Goal: Information Seeking & Learning: Learn about a topic

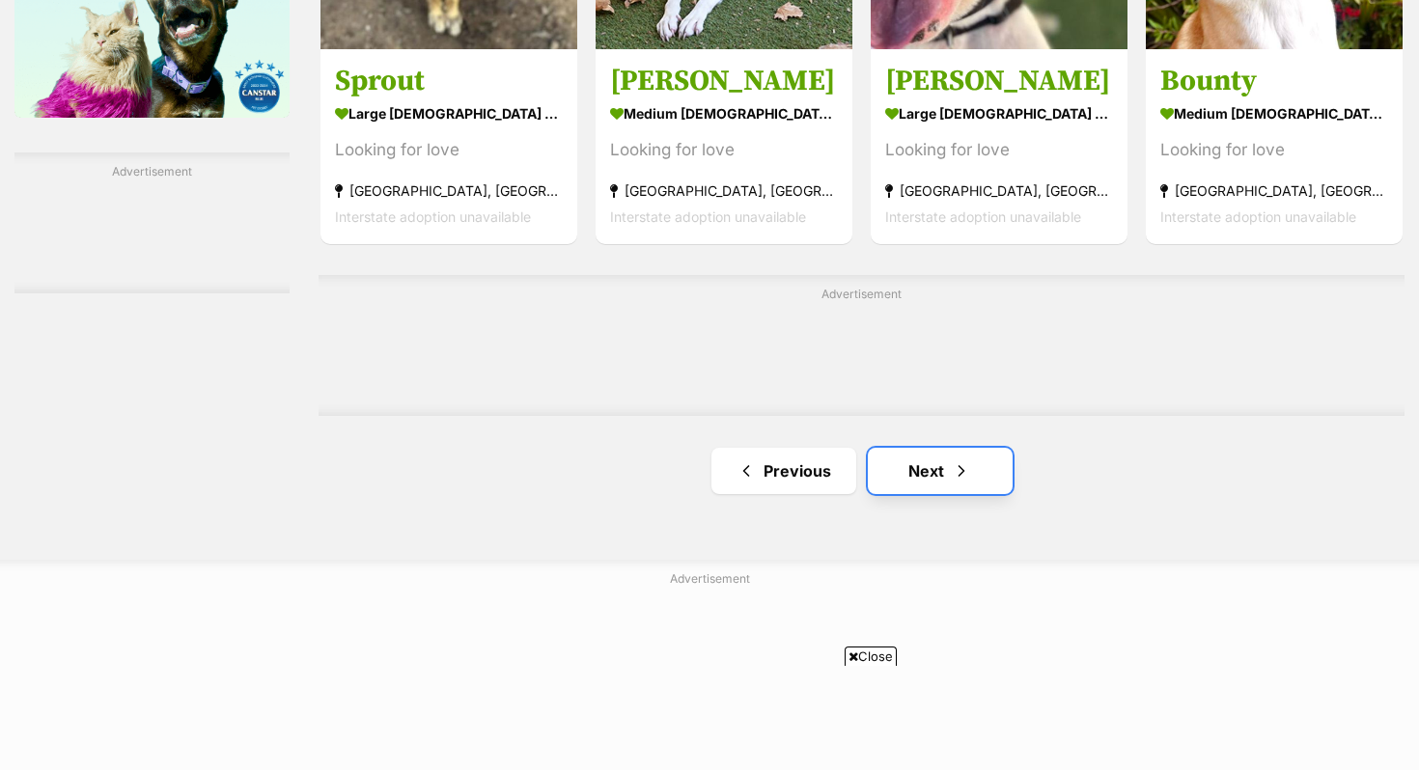
click at [905, 483] on link "Next" at bounding box center [940, 471] width 145 height 46
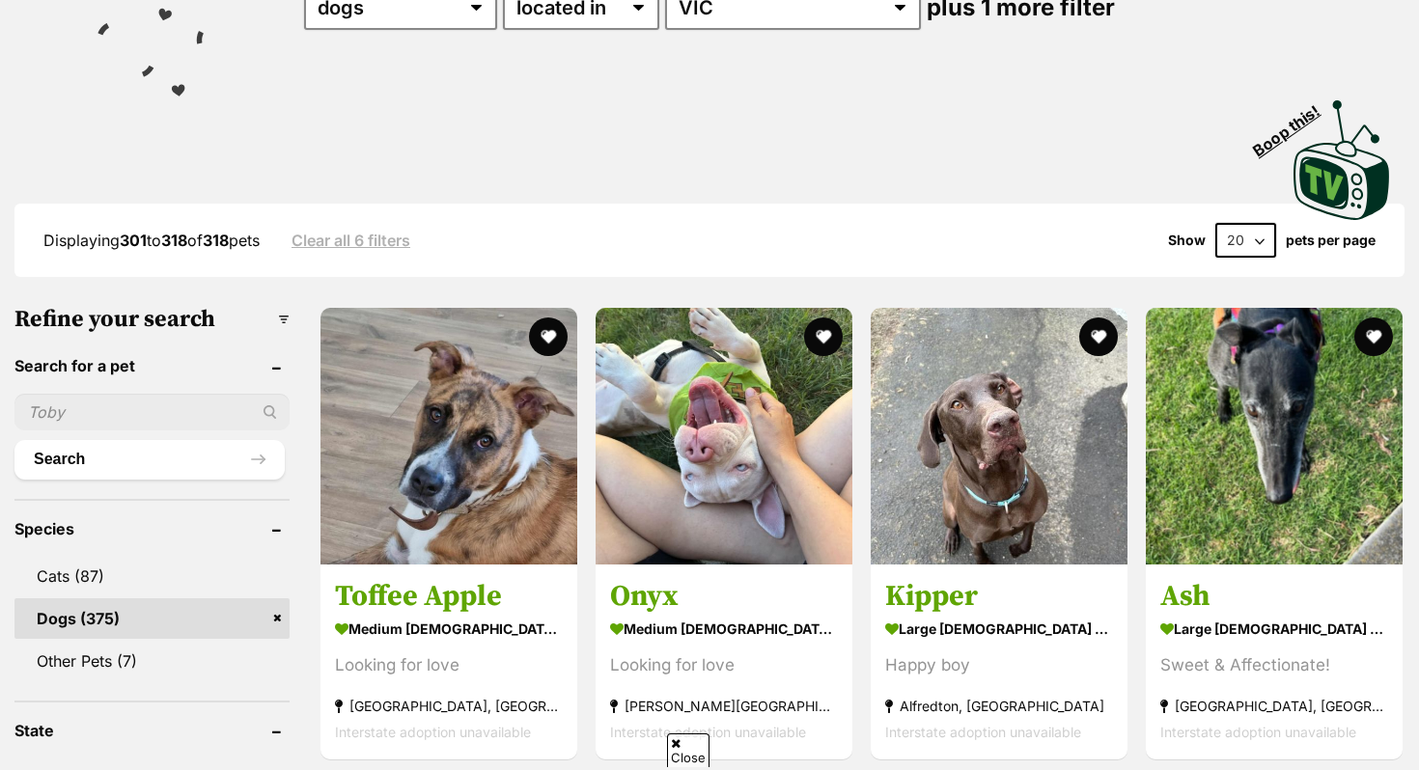
scroll to position [324, 0]
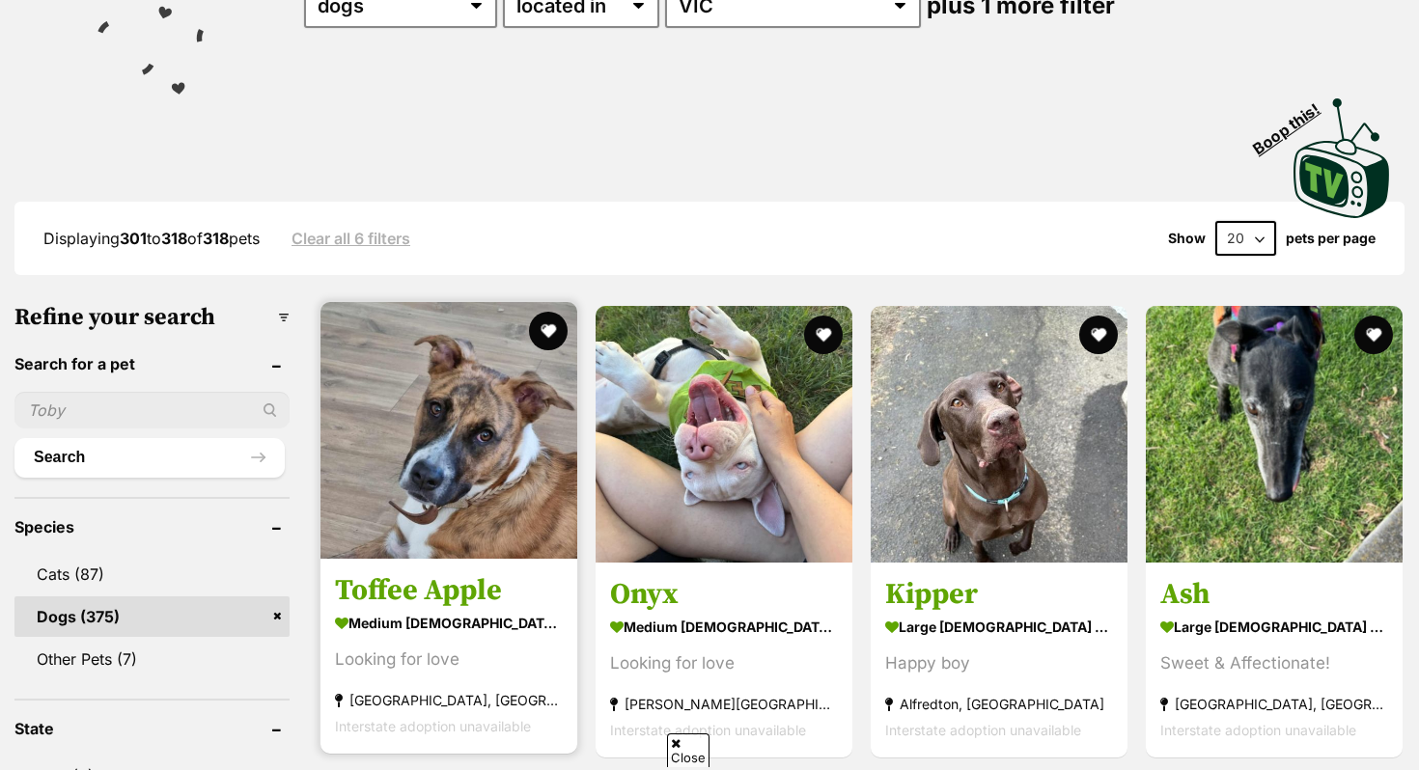
click at [470, 509] on img at bounding box center [448, 430] width 257 height 257
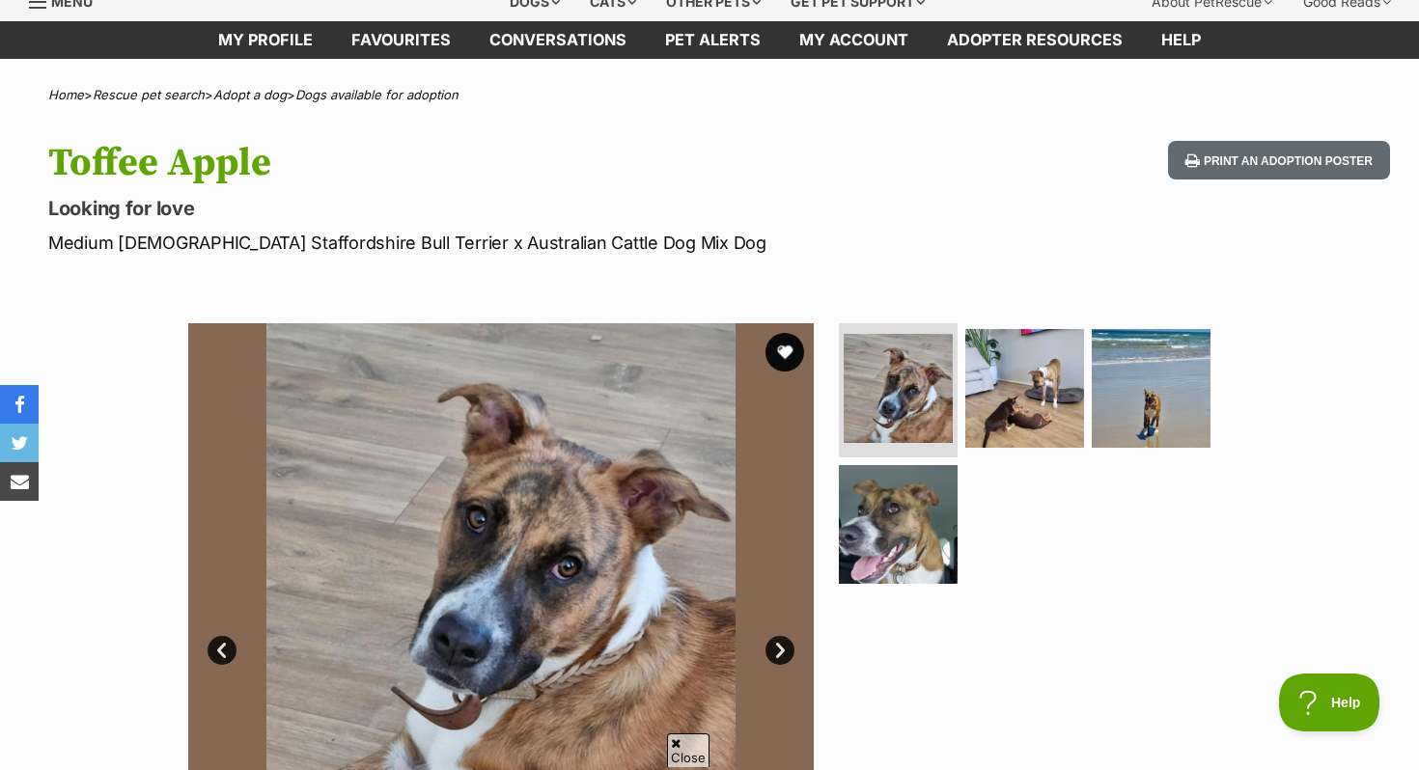
scroll to position [52, 0]
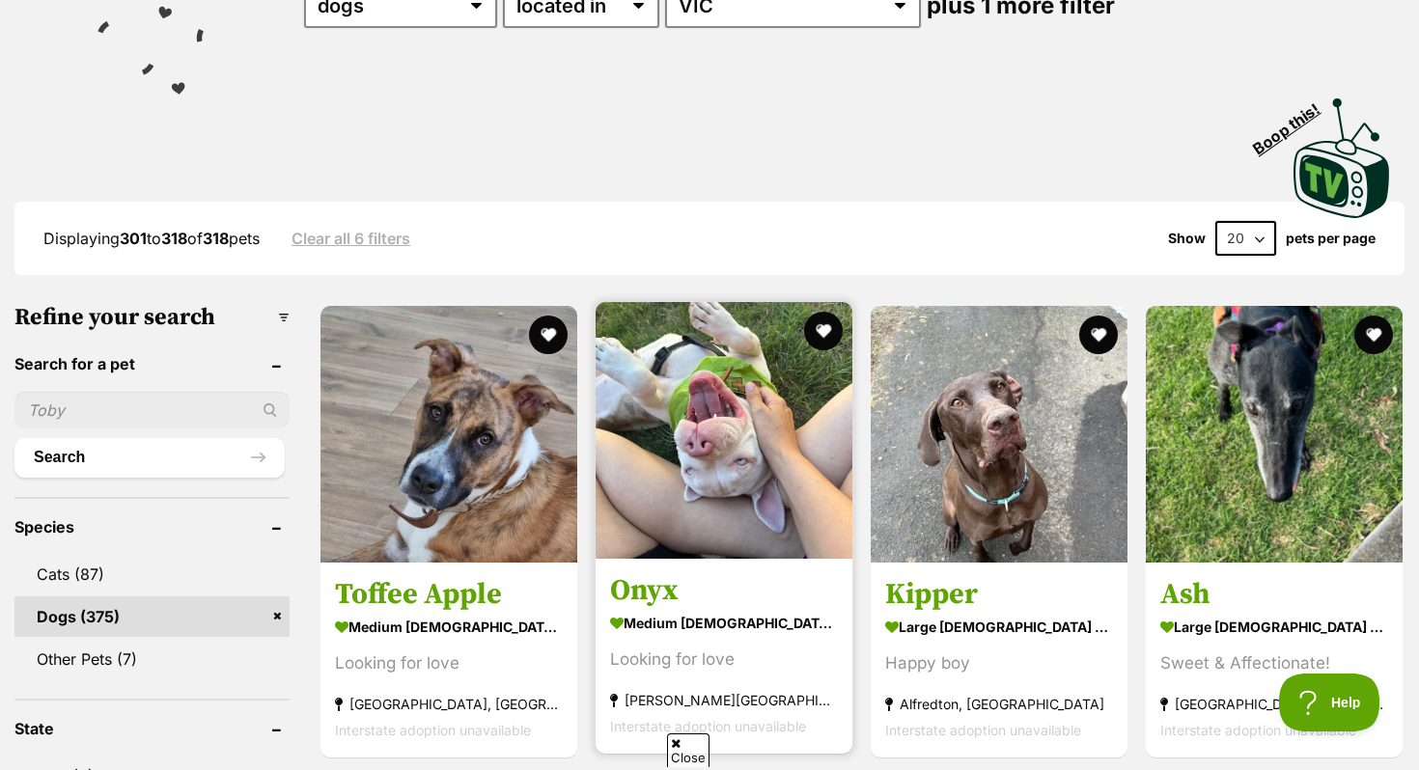
click at [667, 524] on img at bounding box center [724, 430] width 257 height 257
